Goal: Communication & Community: Answer question/provide support

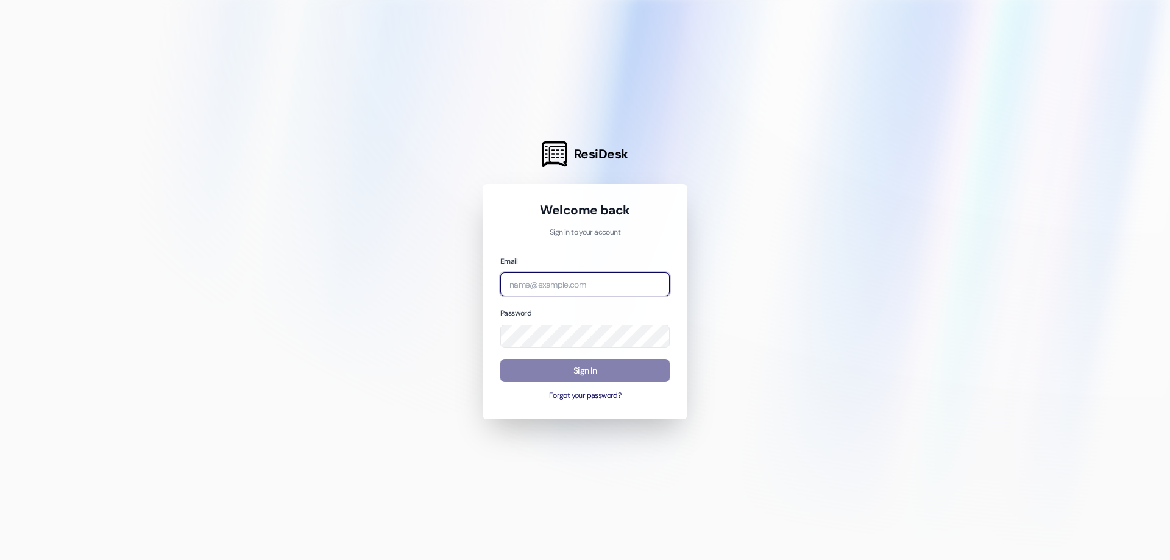
type input "[EMAIL_ADDRESS][DOMAIN_NAME]"
click at [525, 359] on button "Sign In" at bounding box center [584, 371] width 169 height 24
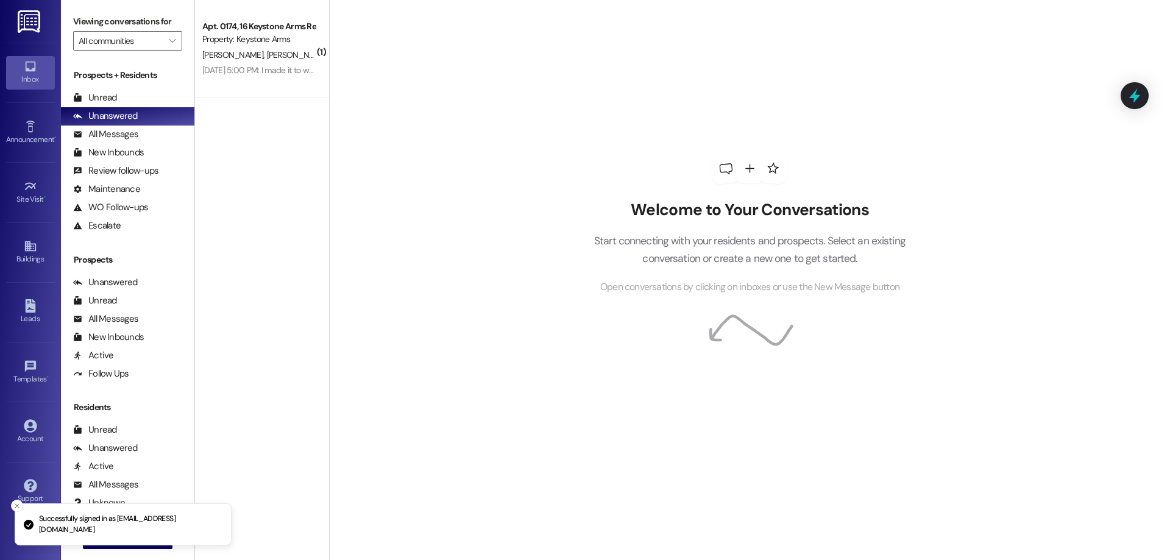
click at [124, 188] on div "Maintenance" at bounding box center [106, 189] width 67 height 13
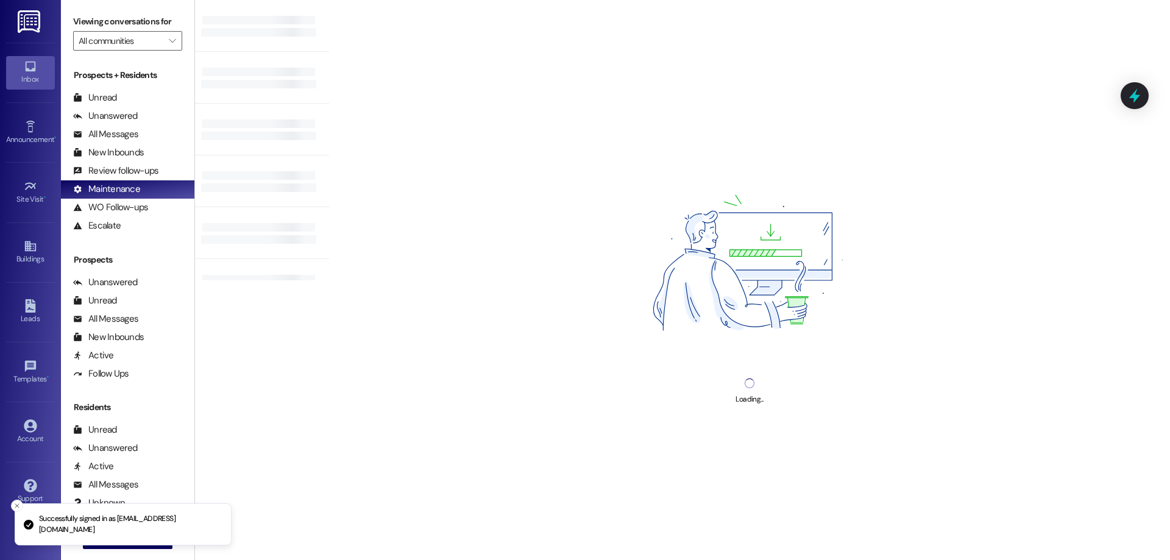
click at [123, 162] on div "Review follow-ups (undefined)" at bounding box center [127, 171] width 133 height 18
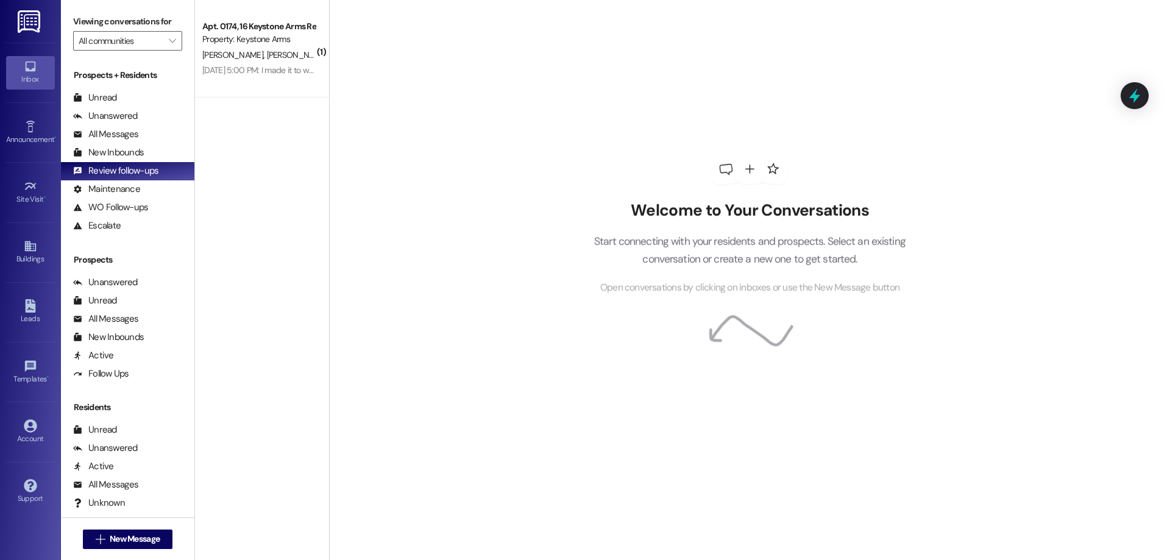
click at [123, 148] on div "New Inbounds" at bounding box center [108, 152] width 71 height 13
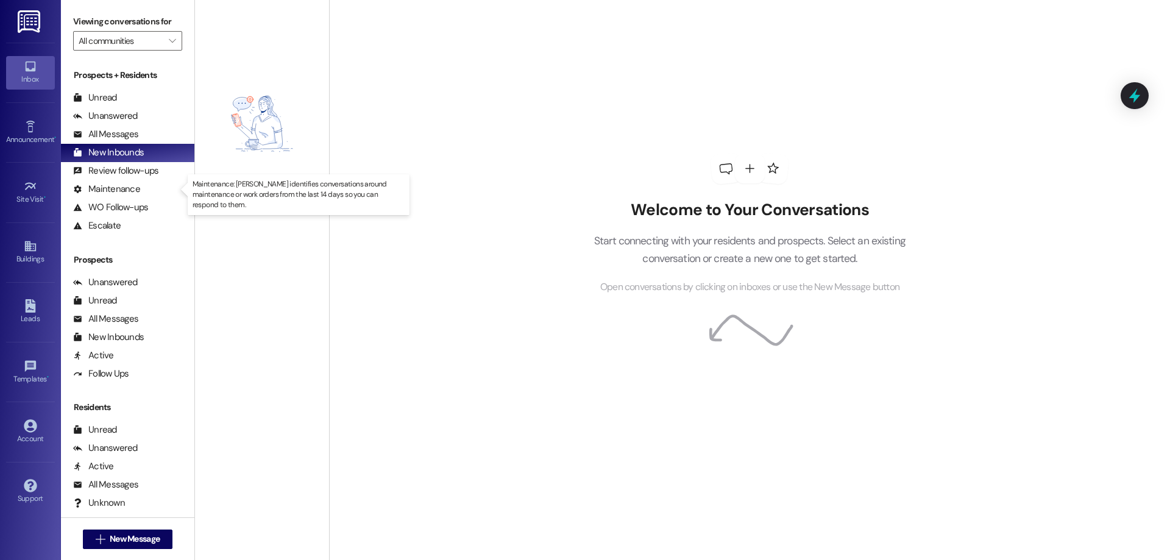
click at [110, 197] on div "Maintenance (undefined)" at bounding box center [127, 189] width 133 height 18
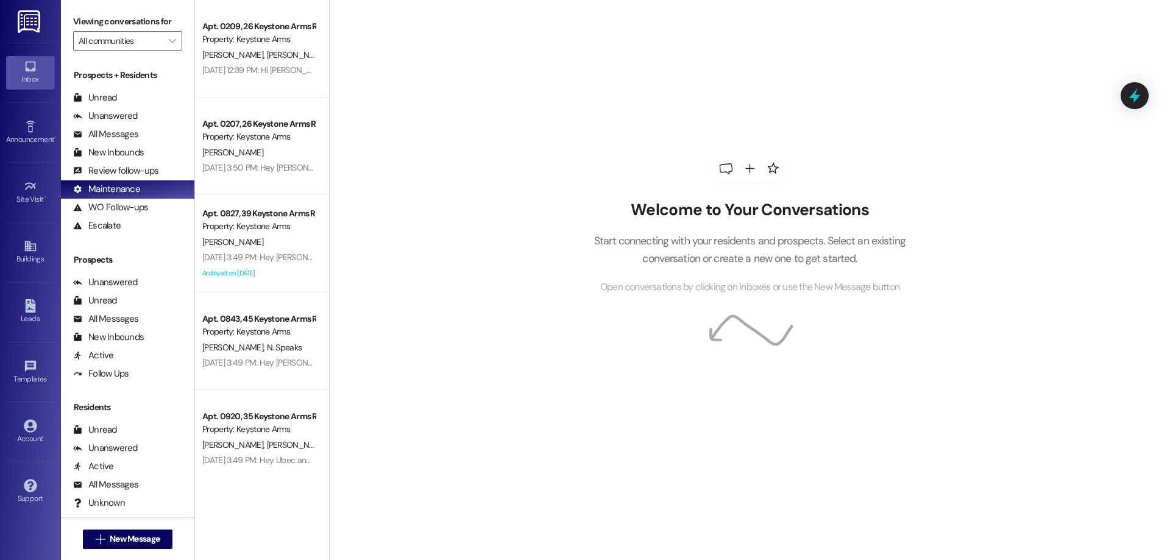
click at [122, 141] on div "All Messages" at bounding box center [105, 134] width 65 height 13
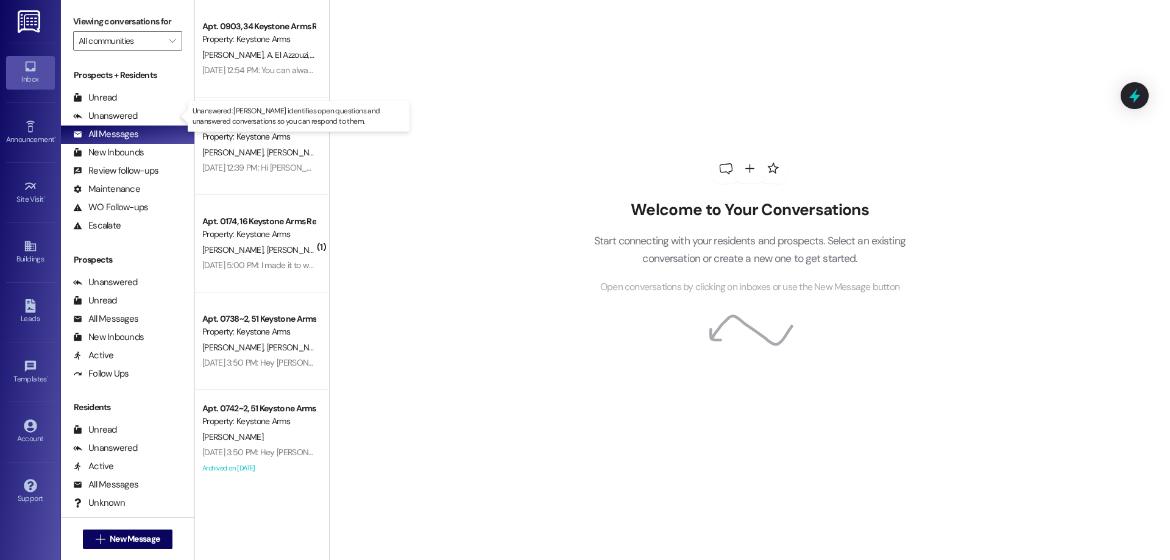
click at [104, 110] on div "Unanswered" at bounding box center [105, 116] width 65 height 13
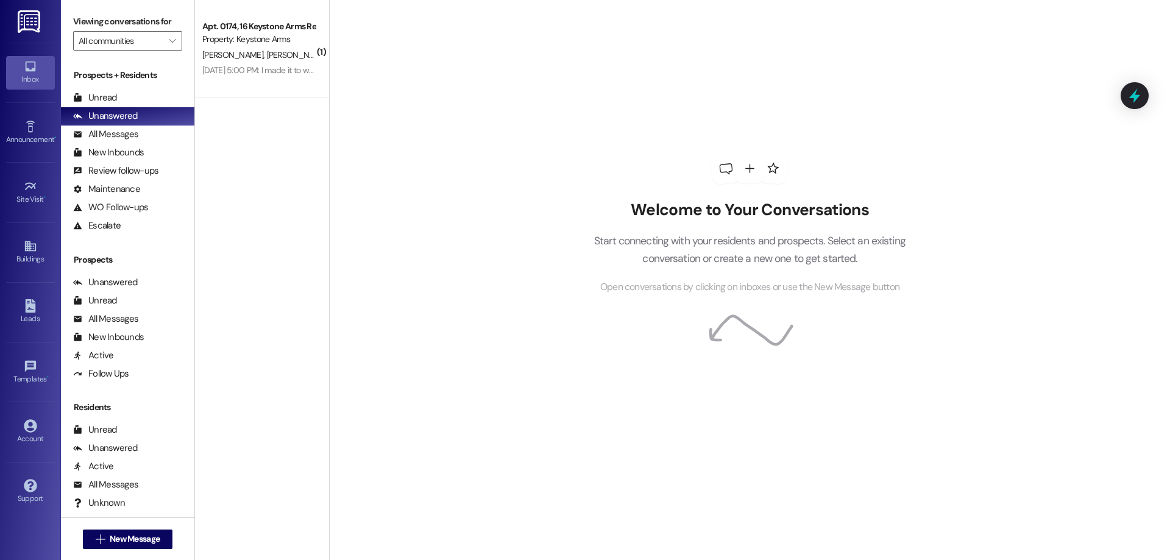
click at [227, 78] on div "[DATE] 5:00 PM: I made it to work. [DATE] 5:00 PM: I made it to work." at bounding box center [258, 70] width 115 height 15
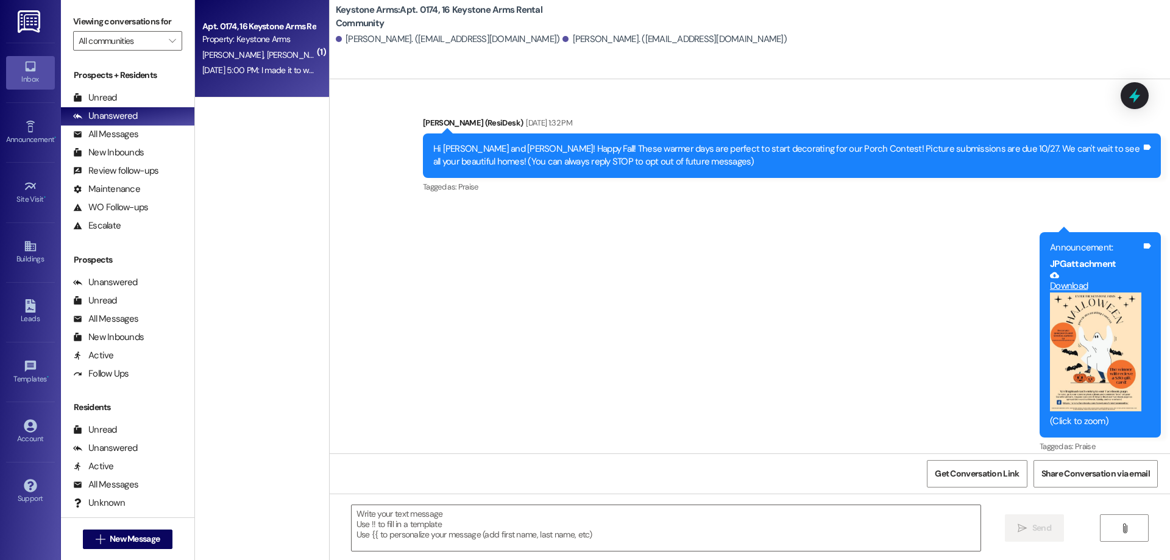
type textarea "Fetching suggested responses. Please feel free to read through the conversation…"
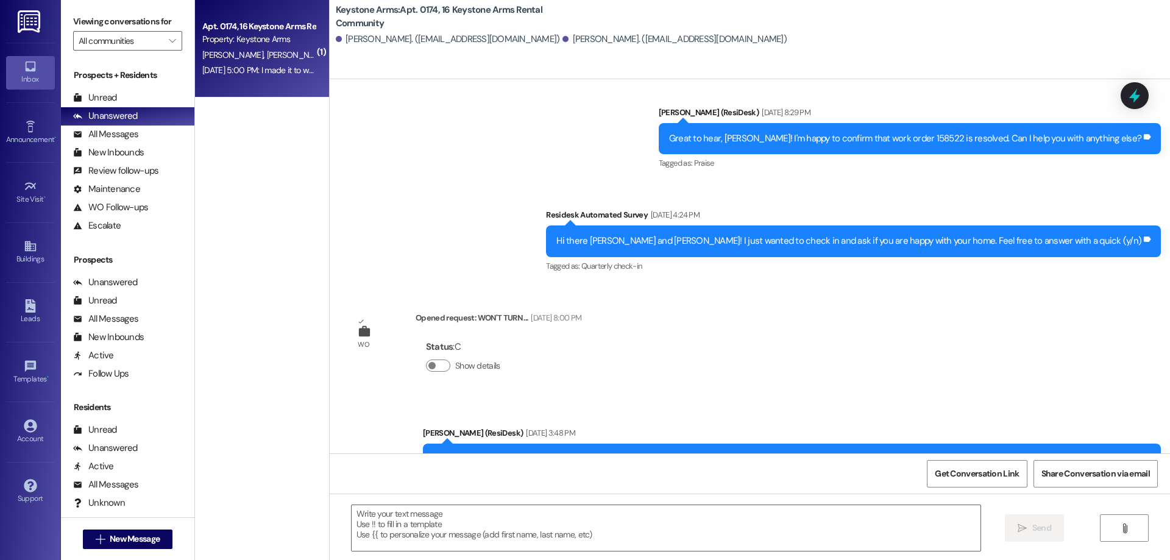
scroll to position [8344, 0]
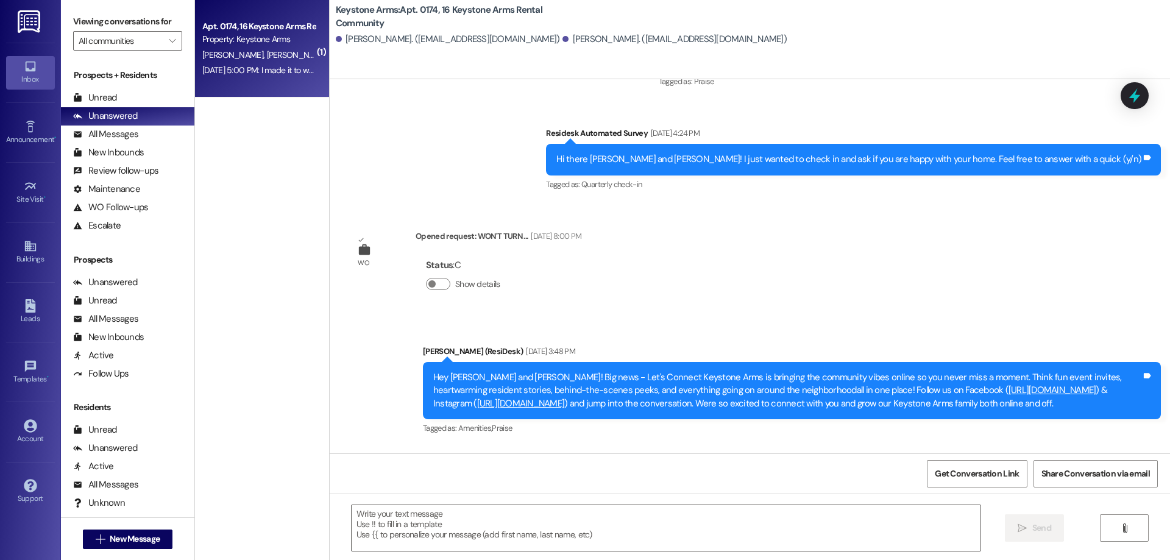
click at [140, 128] on div "All Messages (undefined)" at bounding box center [127, 135] width 133 height 18
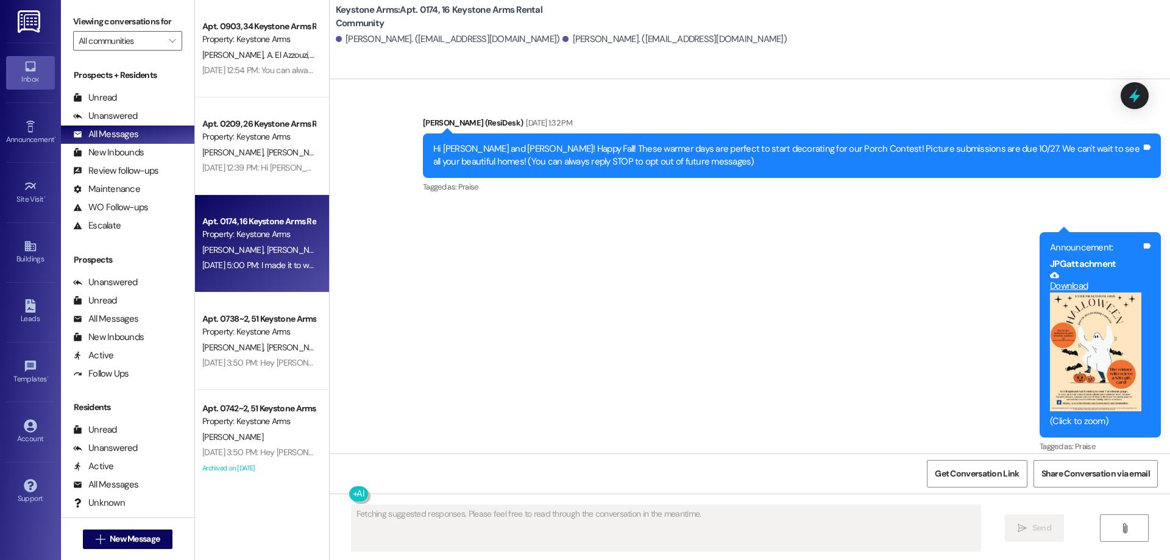
scroll to position [8343, 0]
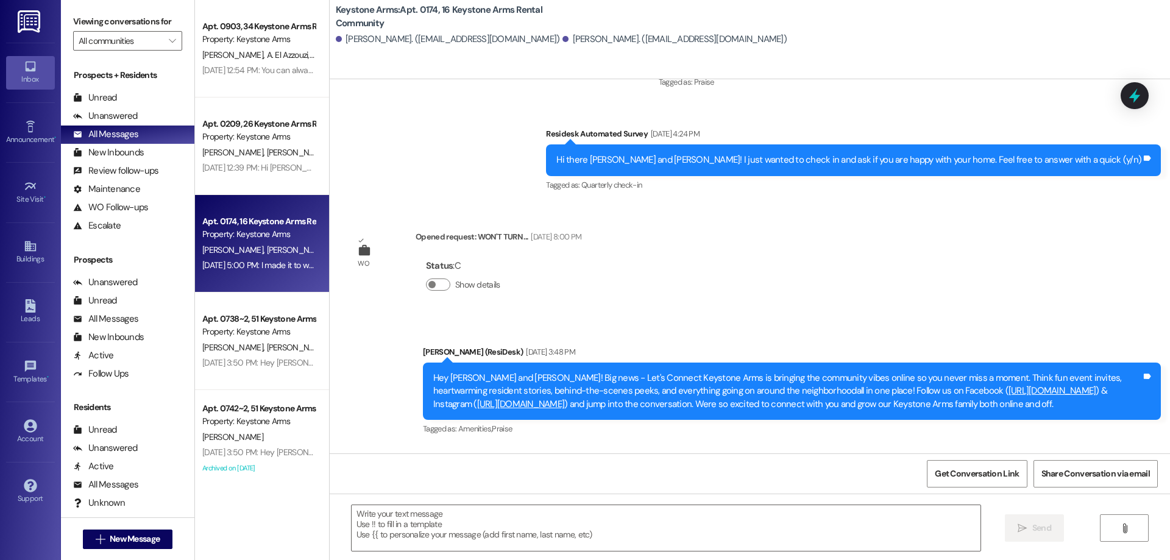
click at [207, 149] on span "[PERSON_NAME]" at bounding box center [234, 152] width 65 height 11
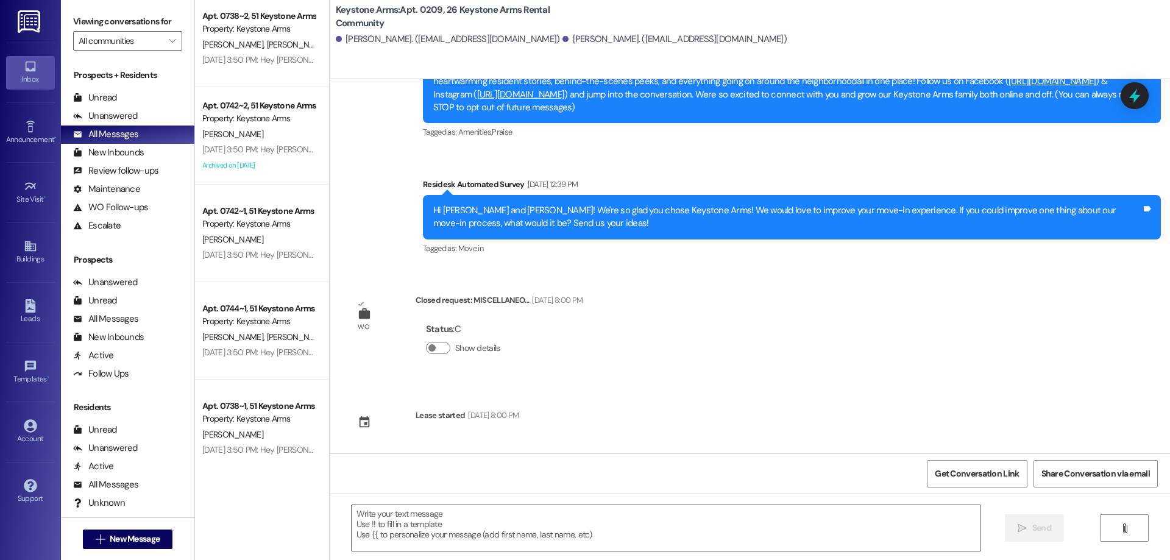
scroll to position [305, 0]
click at [230, 310] on div "Apt. 0744~1, 51 Keystone Arms Rental Community" at bounding box center [258, 307] width 113 height 13
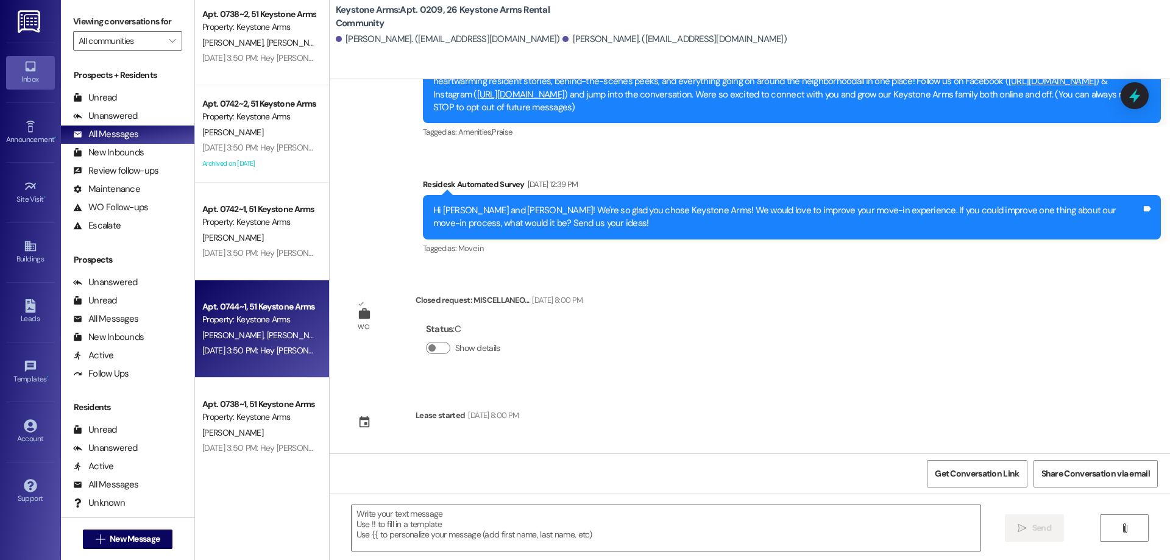
type textarea "Fetching suggested responses. Please feel free to read through the conversation…"
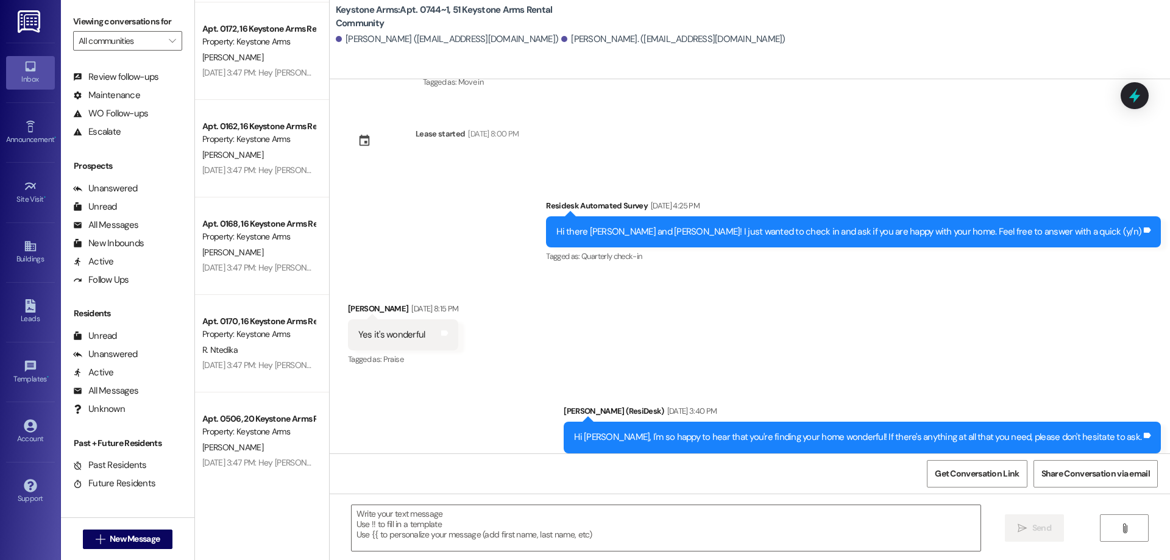
scroll to position [4500, 0]
